Goal: Task Accomplishment & Management: Complete application form

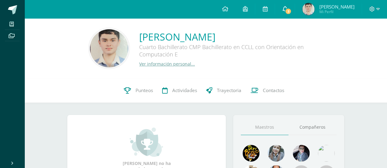
click at [289, 8] on link "3" at bounding box center [285, 9] width 20 height 18
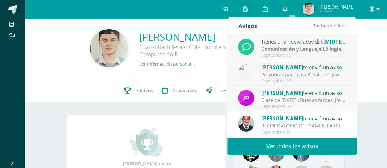
click at [305, 145] on link "Ver todos los avisos" at bounding box center [291, 146] width 129 height 17
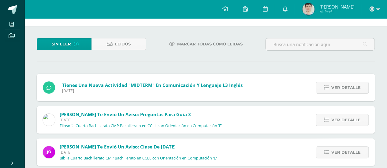
scroll to position [30, 0]
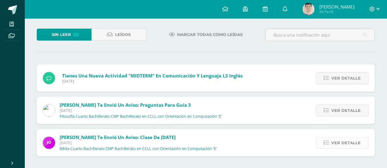
click at [328, 145] on link "Ver detalle" at bounding box center [341, 143] width 53 height 12
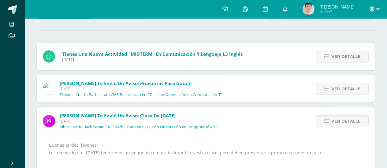
scroll to position [73, 0]
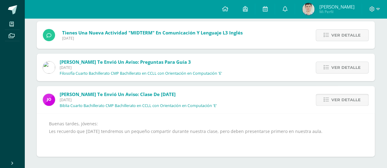
click at [319, 102] on link "Ver detalle" at bounding box center [341, 100] width 53 height 12
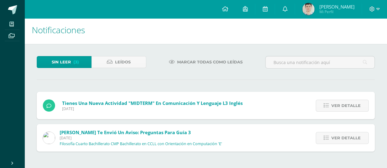
scroll to position [0, 0]
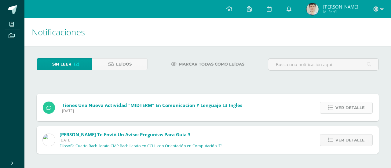
click at [327, 105] on link "Ver detalle" at bounding box center [346, 108] width 53 height 12
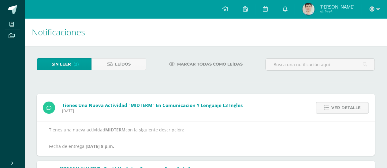
click at [327, 105] on icon at bounding box center [325, 107] width 5 height 5
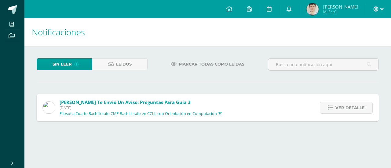
click at [327, 105] on link "Ver detalle" at bounding box center [346, 108] width 53 height 12
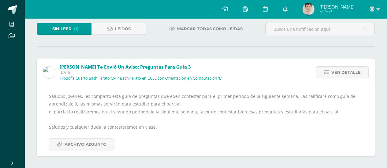
click at [322, 74] on link "Ver detalle" at bounding box center [341, 73] width 53 height 12
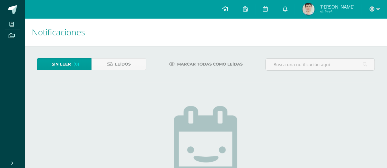
click at [228, 6] on span at bounding box center [225, 9] width 6 height 7
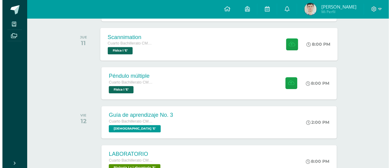
scroll to position [122, 0]
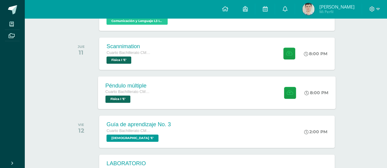
click at [183, 91] on div "Péndulo múltiple Cuarto Bachillerato CMP Bachillerato en CCLL con Orientación e…" at bounding box center [216, 92] width 237 height 33
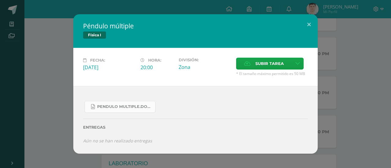
click at [128, 104] on link "Pendulo multiple.docx" at bounding box center [120, 107] width 71 height 12
click at [248, 60] on label "Subir tarea" at bounding box center [264, 64] width 56 height 12
click at [0, 0] on input "Subir tarea" at bounding box center [0, 0] width 0 height 0
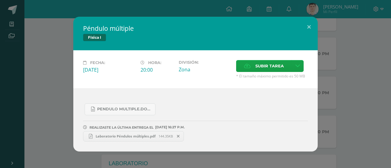
click at [256, 64] on div "Péndulo múltiple Física I Fecha: Jueves 11 de Septiembre Hora: 20:00 División: …" at bounding box center [195, 84] width 244 height 135
